Goal: Check status: Check status

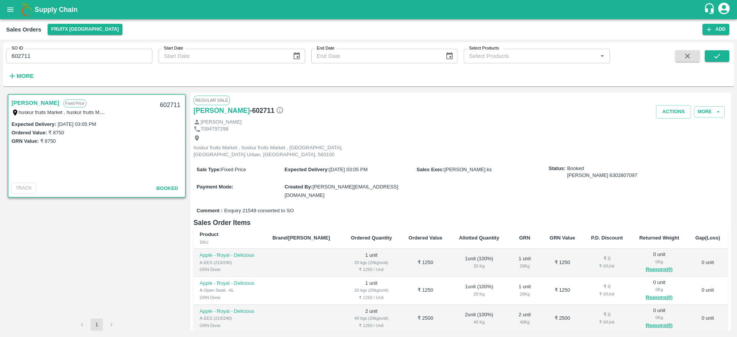
scroll to position [55, 0]
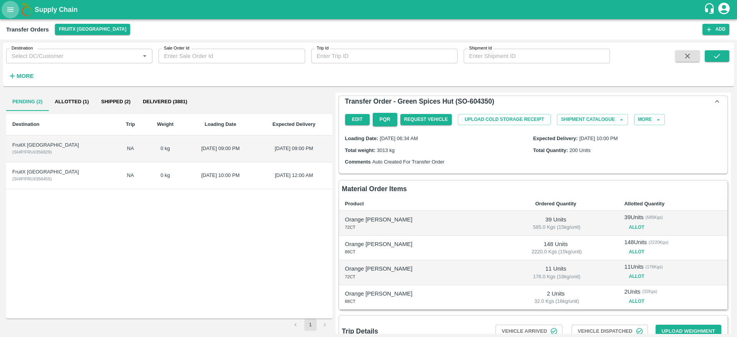
click at [13, 5] on icon "open drawer" at bounding box center [10, 9] width 8 height 8
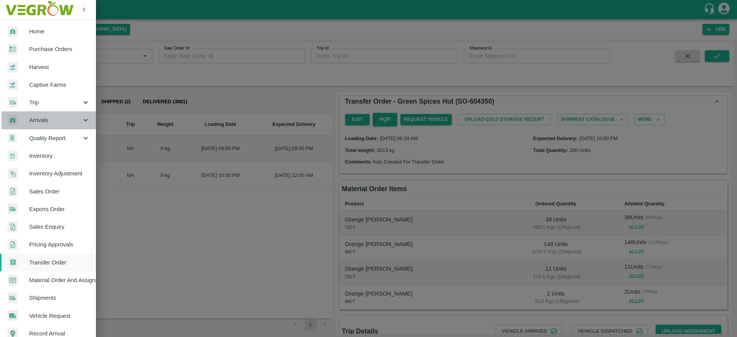
click at [60, 121] on span "Arrivals" at bounding box center [55, 120] width 52 height 8
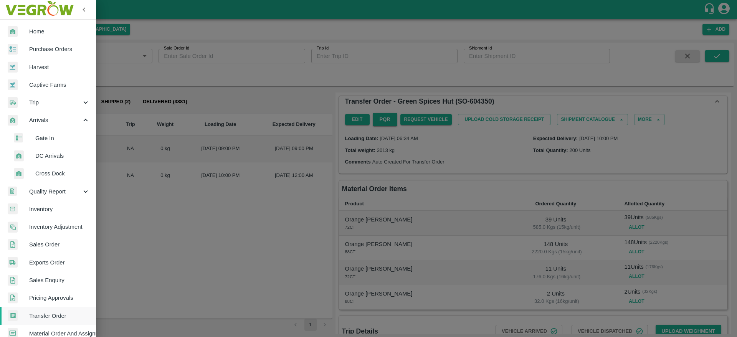
click at [51, 152] on span "DC Arrivals" at bounding box center [62, 156] width 55 height 8
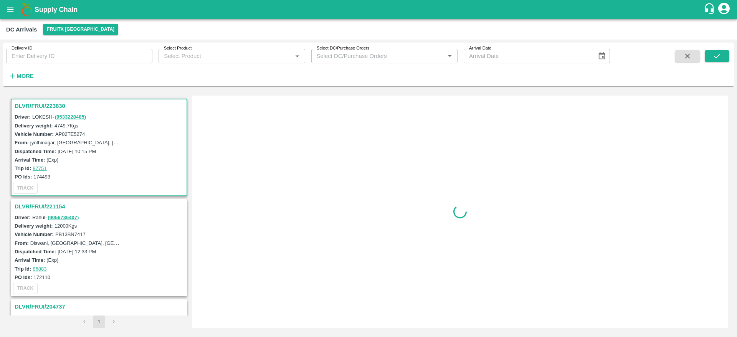
click at [13, 73] on icon "button" at bounding box center [12, 76] width 8 height 8
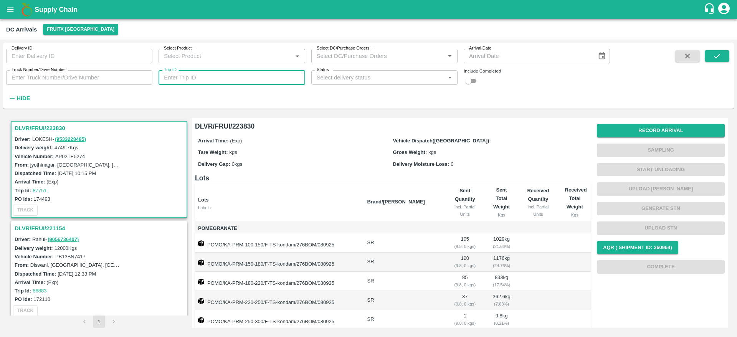
click at [196, 73] on input "Trip ID" at bounding box center [232, 77] width 146 height 15
type input "86883"
click at [477, 80] on input "checkbox" at bounding box center [469, 80] width 28 height 9
checkbox input "true"
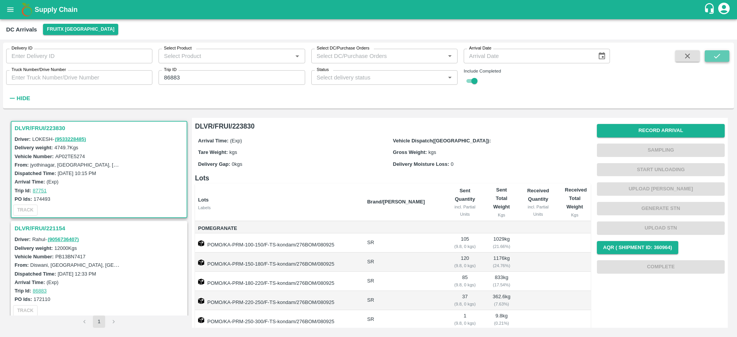
click at [721, 54] on icon "submit" at bounding box center [717, 56] width 8 height 8
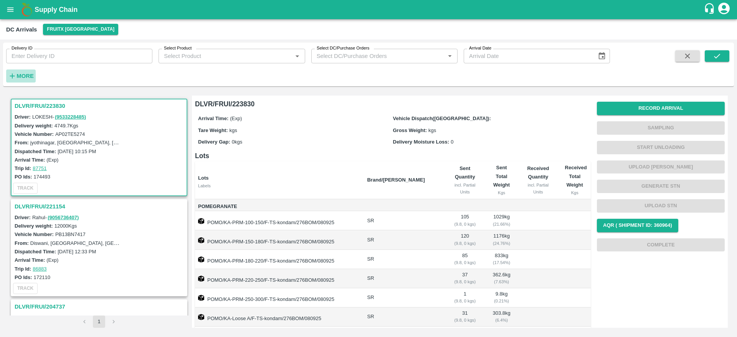
click at [32, 70] on button "More" at bounding box center [21, 75] width 30 height 13
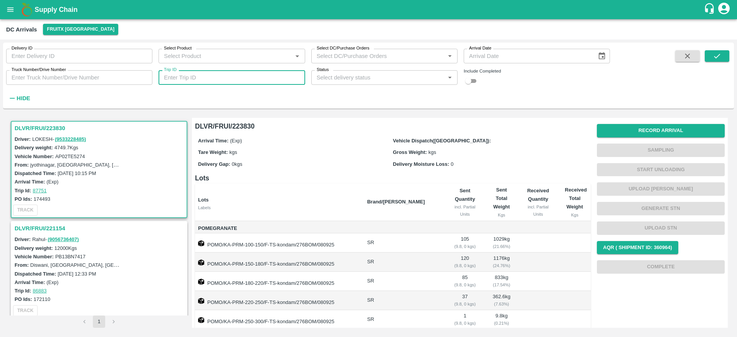
click at [196, 76] on input "Trip ID" at bounding box center [232, 77] width 146 height 15
paste input "SO Pending"
type input "S"
type input "86883"
click at [465, 81] on input "checkbox" at bounding box center [469, 80] width 28 height 9
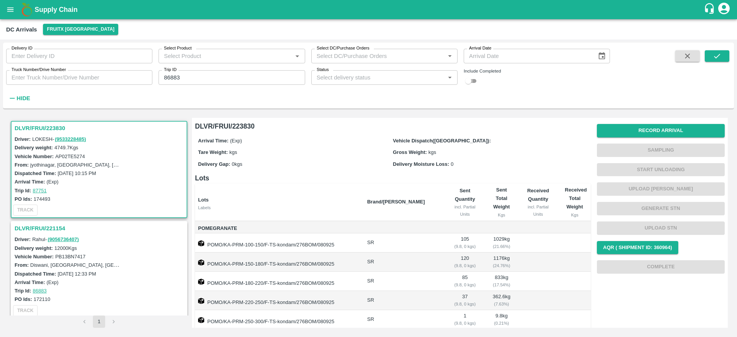
checkbox input "true"
click at [726, 55] on button "submit" at bounding box center [717, 56] width 25 height 12
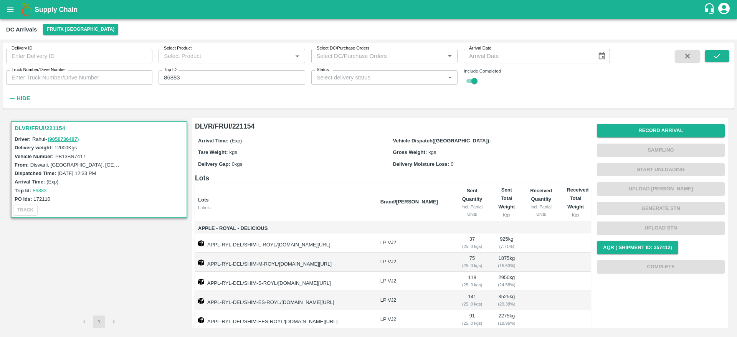
scroll to position [66, 0]
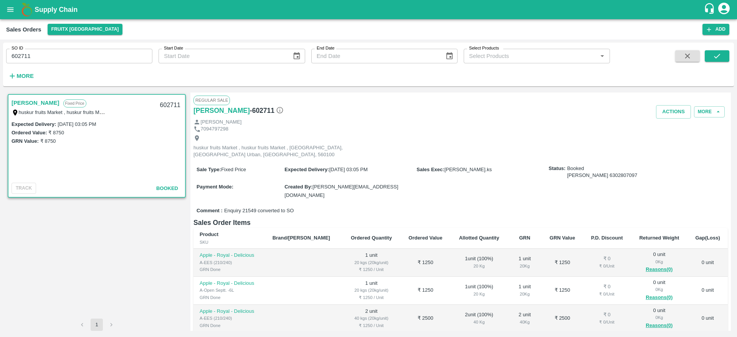
scroll to position [55, 0]
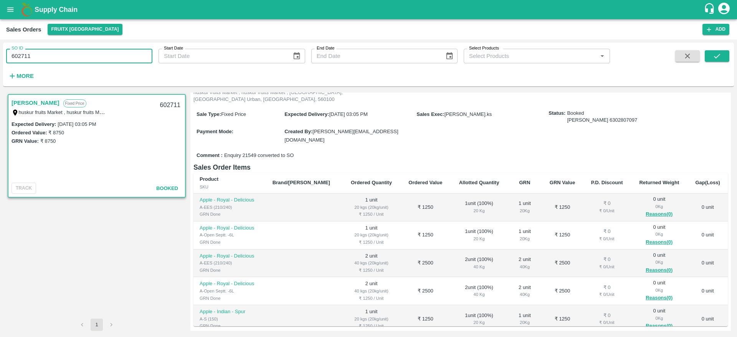
click at [66, 59] on input "602711" at bounding box center [79, 56] width 146 height 15
click at [726, 59] on button "submit" at bounding box center [717, 56] width 25 height 12
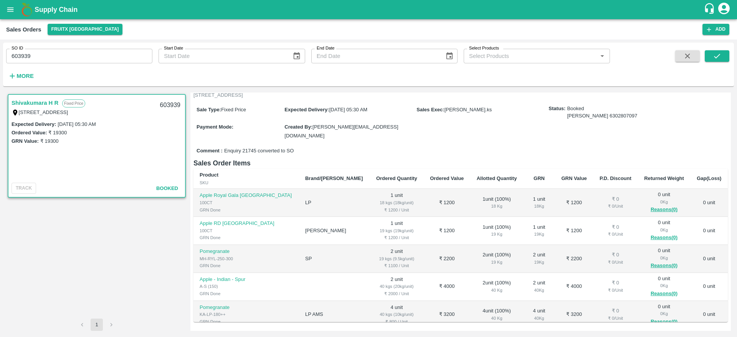
scroll to position [8, 0]
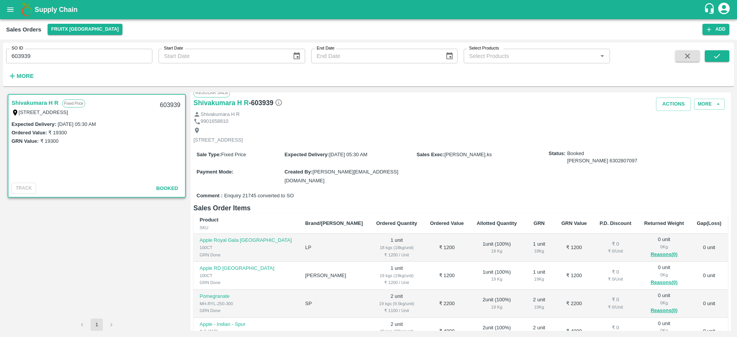
click at [68, 58] on input "603939" at bounding box center [79, 56] width 146 height 15
click at [719, 56] on icon "submit" at bounding box center [717, 56] width 8 height 8
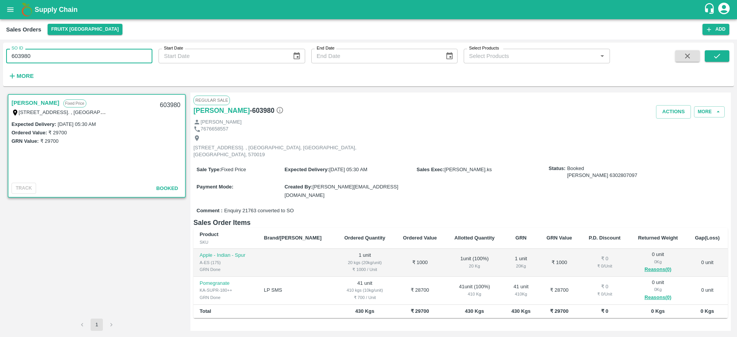
click at [91, 58] on input "603980" at bounding box center [79, 56] width 146 height 15
type input "603988"
click at [722, 58] on button "submit" at bounding box center [717, 56] width 25 height 12
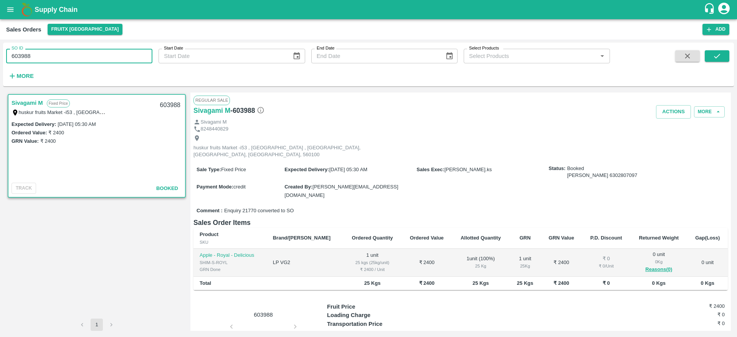
click at [74, 55] on input "603988" at bounding box center [79, 56] width 146 height 15
click at [721, 55] on icon "submit" at bounding box center [717, 56] width 8 height 8
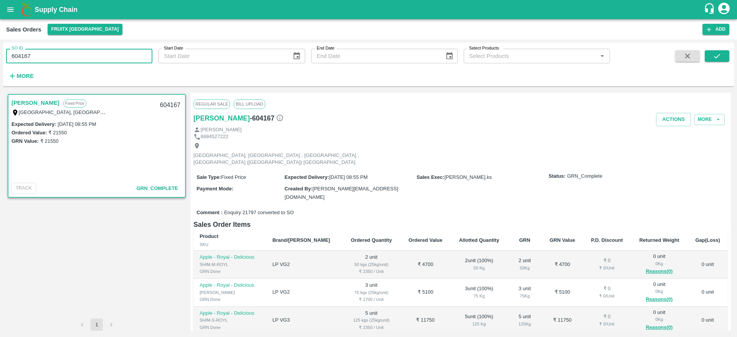
click at [91, 56] on input "604167" at bounding box center [79, 56] width 146 height 15
click at [716, 52] on icon "submit" at bounding box center [717, 56] width 8 height 8
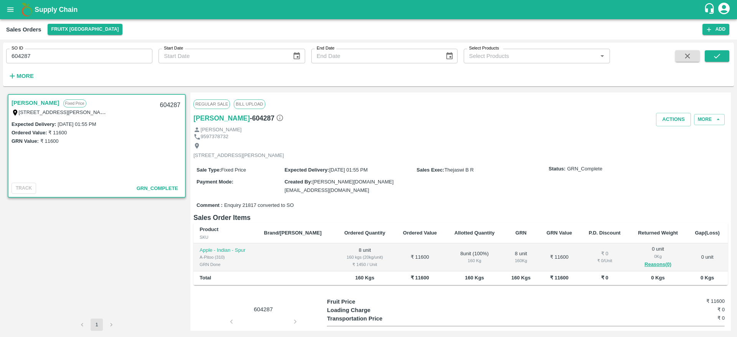
click at [481, 193] on div "Sale Type : Fixed Price Expected Delivery : [DATE] 01:55 PM Sales Exec : [PERSO…" at bounding box center [460, 180] width 534 height 38
drag, startPoint x: 65, startPoint y: 48, endPoint x: 65, endPoint y: 55, distance: 6.5
click at [65, 55] on div "SO ID 604287 SO ID" at bounding box center [76, 53] width 152 height 21
click at [65, 55] on input "604287" at bounding box center [79, 56] width 146 height 15
click at [717, 57] on icon "submit" at bounding box center [717, 56] width 6 height 5
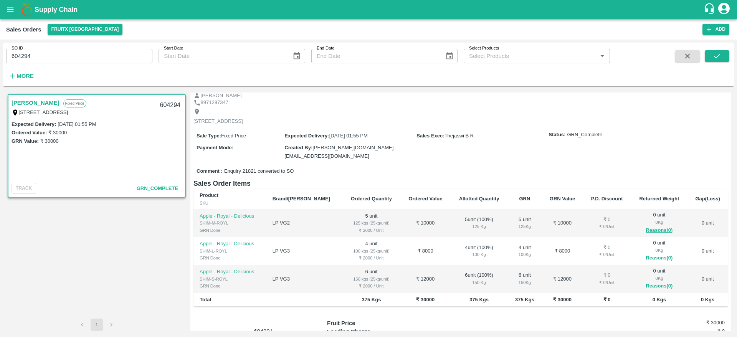
scroll to position [35, 0]
click at [99, 52] on input "604294" at bounding box center [79, 56] width 146 height 15
type input "604299"
click at [716, 55] on icon "submit" at bounding box center [717, 56] width 8 height 8
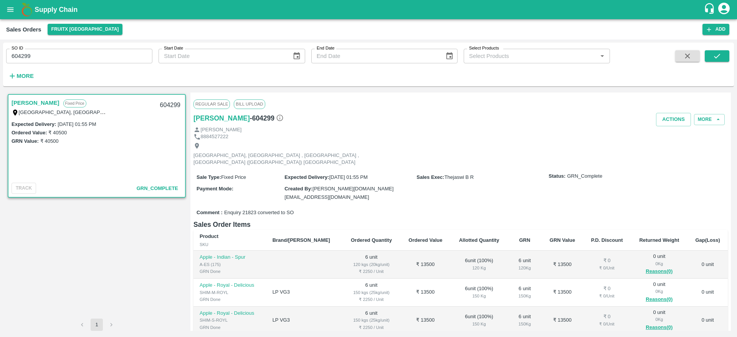
scroll to position [44, 0]
